Goal: Task Accomplishment & Management: Manage account settings

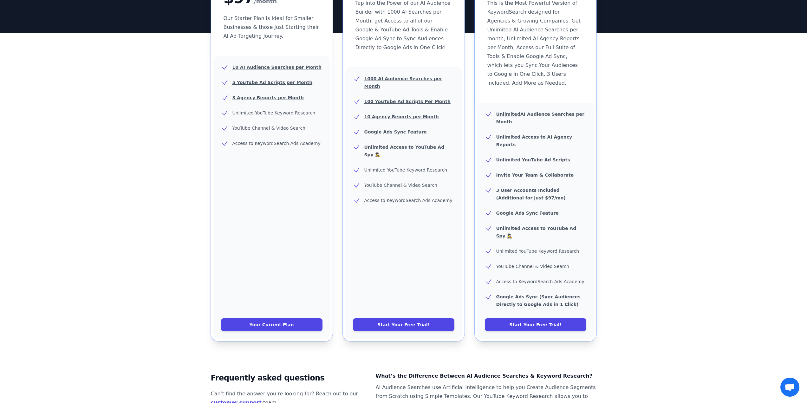
scroll to position [256, 0]
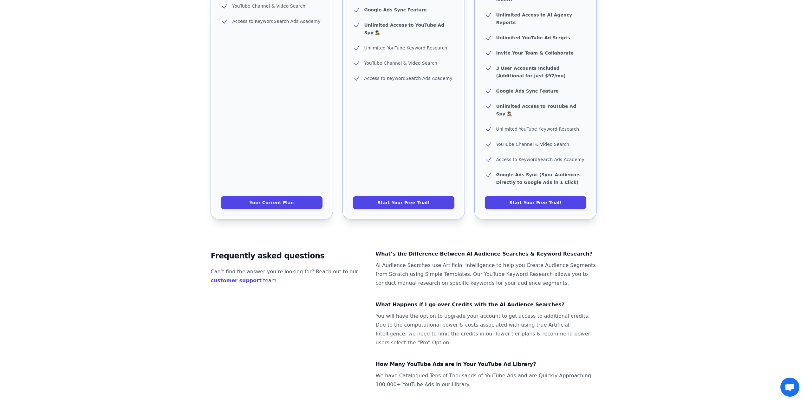
drag, startPoint x: 622, startPoint y: 282, endPoint x: 631, endPoint y: 319, distance: 37.5
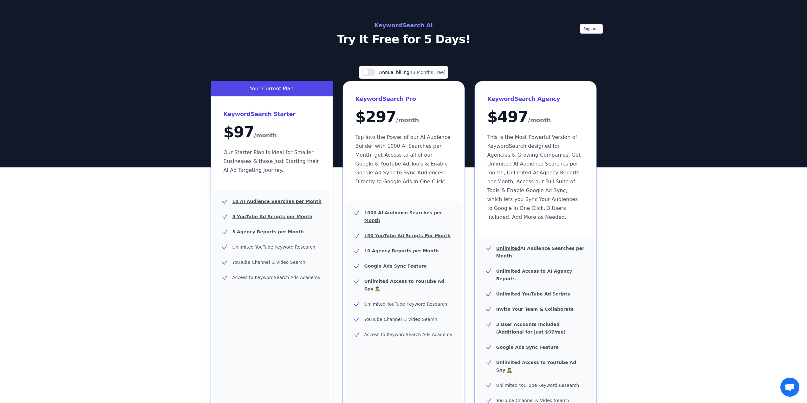
drag, startPoint x: 611, startPoint y: 299, endPoint x: 632, endPoint y: 120, distance: 179.8
click at [174, 78] on div "Use setting Annual billing (3 Months Free) Your Current Plan KeywordSearch Star…" at bounding box center [403, 271] width 807 height 410
click at [598, 28] on button "Sign out" at bounding box center [591, 29] width 23 height 10
click at [597, 28] on button "Sign out" at bounding box center [591, 29] width 23 height 10
